Goal: Navigation & Orientation: Find specific page/section

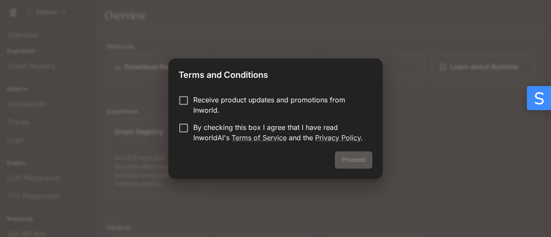
click at [198, 98] on p "Receive product updates and promotions from Inworld." at bounding box center [279, 105] width 172 height 21
click at [349, 160] on button "Proceed" at bounding box center [353, 159] width 37 height 17
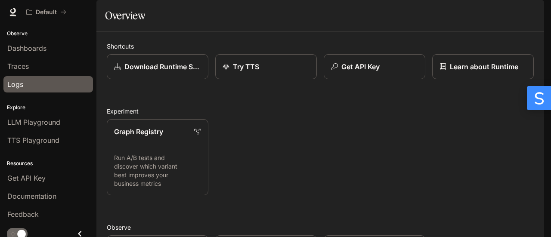
scroll to position [58, 0]
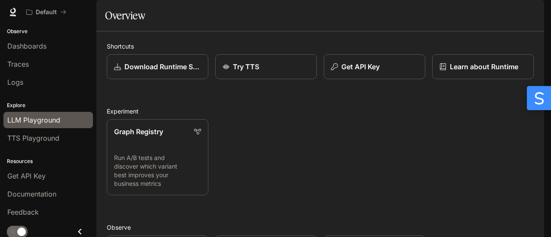
click at [54, 119] on span "LLM Playground" at bounding box center [33, 120] width 53 height 10
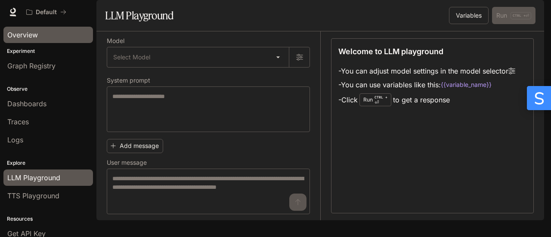
click at [43, 38] on div "Overview" at bounding box center [48, 35] width 82 height 10
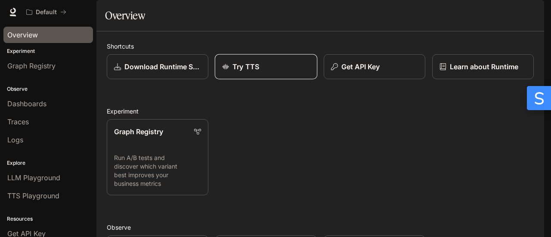
click at [258, 72] on div "Try TTS" at bounding box center [266, 67] width 88 height 10
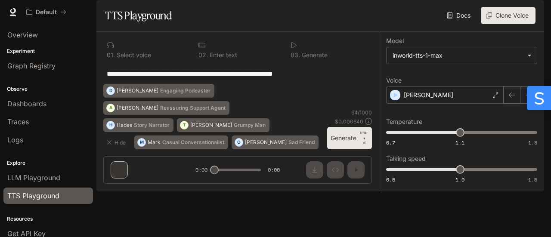
click at [32, 46] on div "Experiment Graph Registry" at bounding box center [48, 61] width 96 height 31
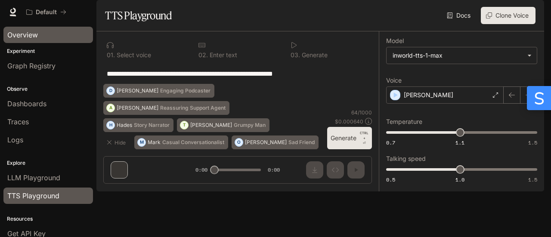
click at [39, 39] on div "Overview" at bounding box center [48, 35] width 82 height 10
